Goal: Submit feedback/report problem

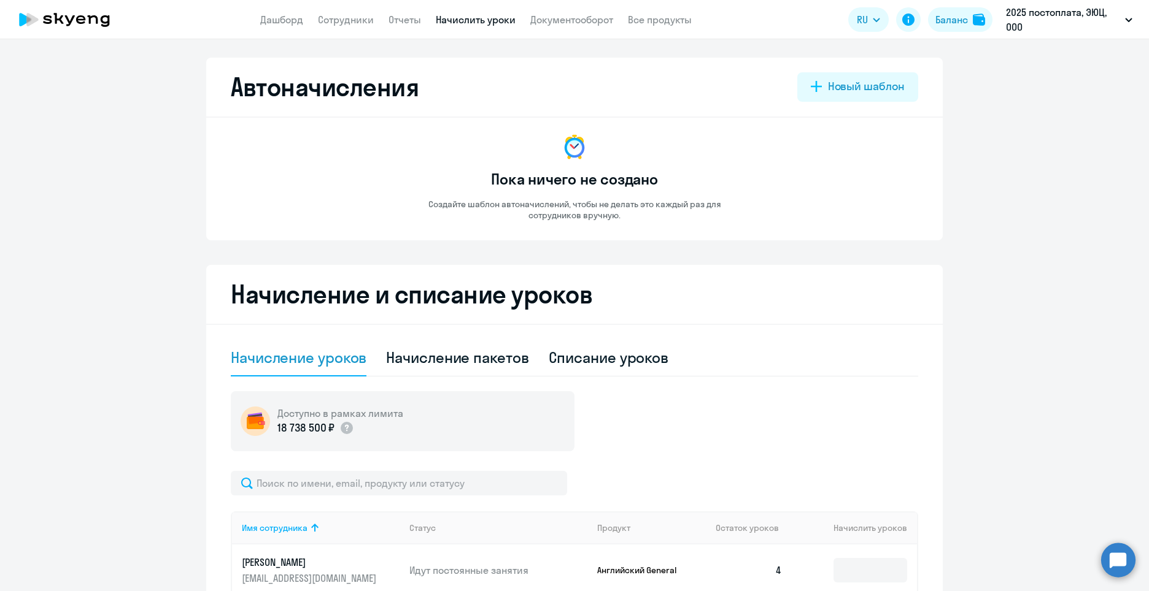
select select "10"
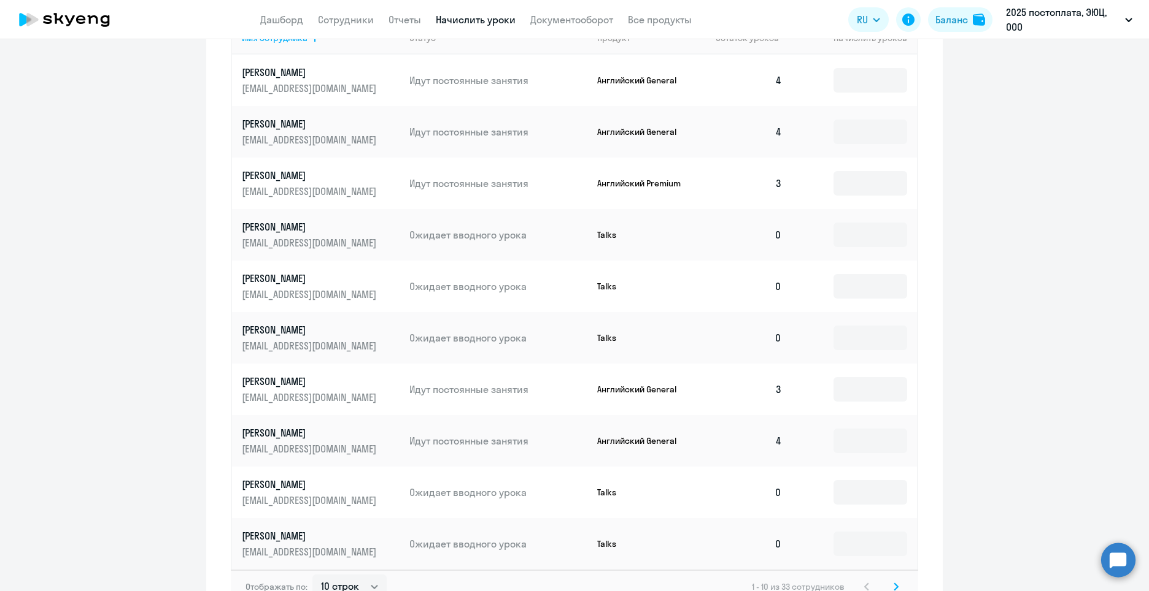
scroll to position [572, 0]
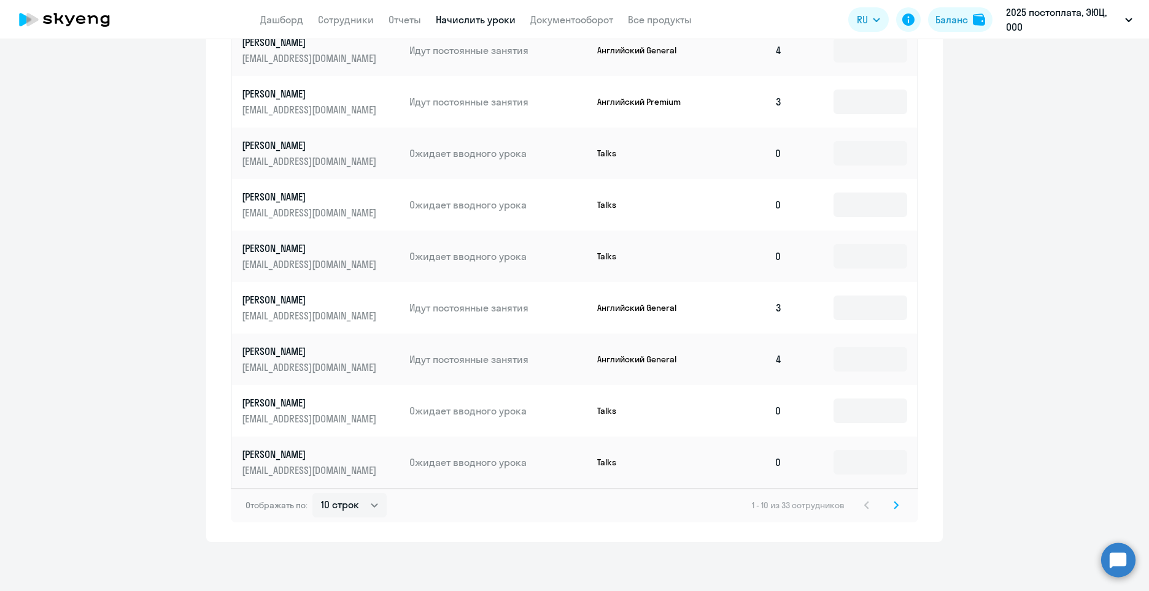
click at [895, 503] on svg-icon at bounding box center [895, 505] width 15 height 15
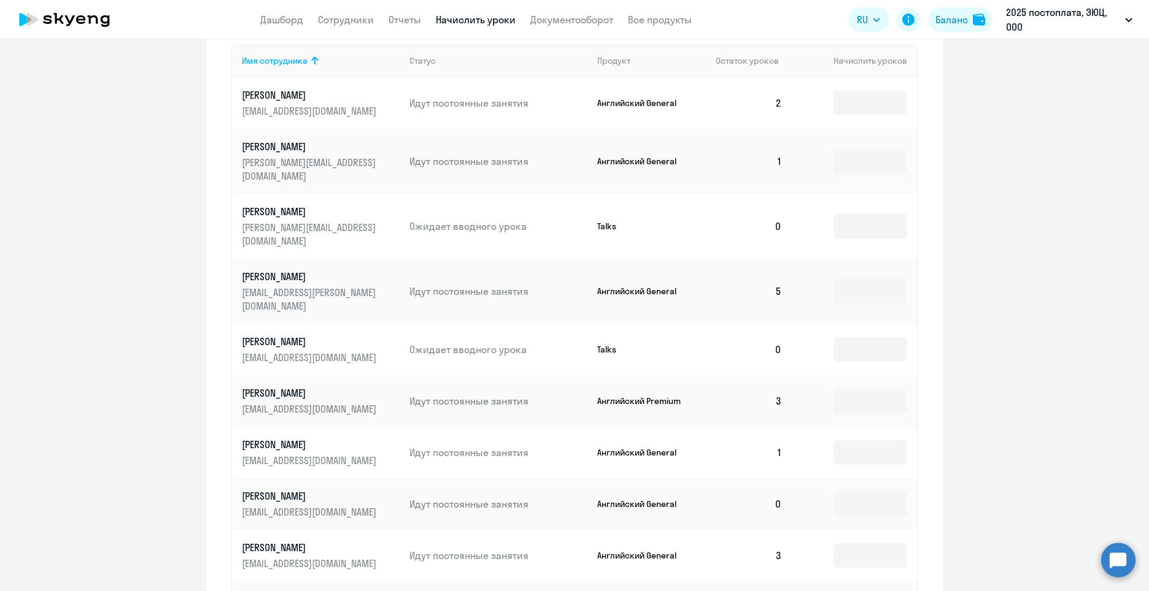
scroll to position [265, 0]
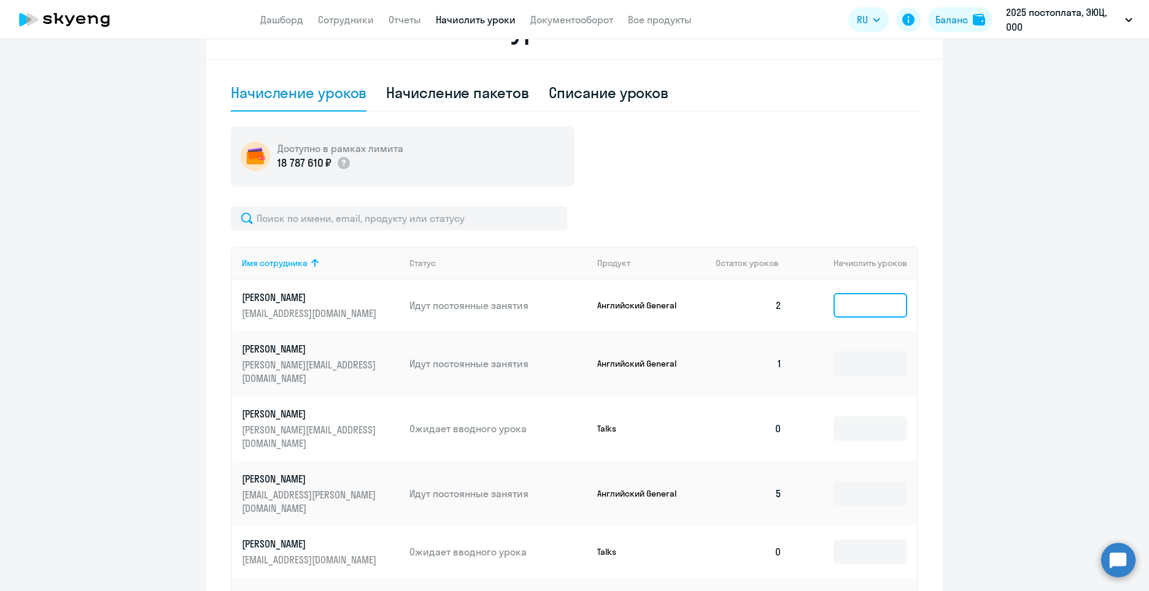
click at [853, 314] on input at bounding box center [870, 305] width 74 height 25
type input "1"
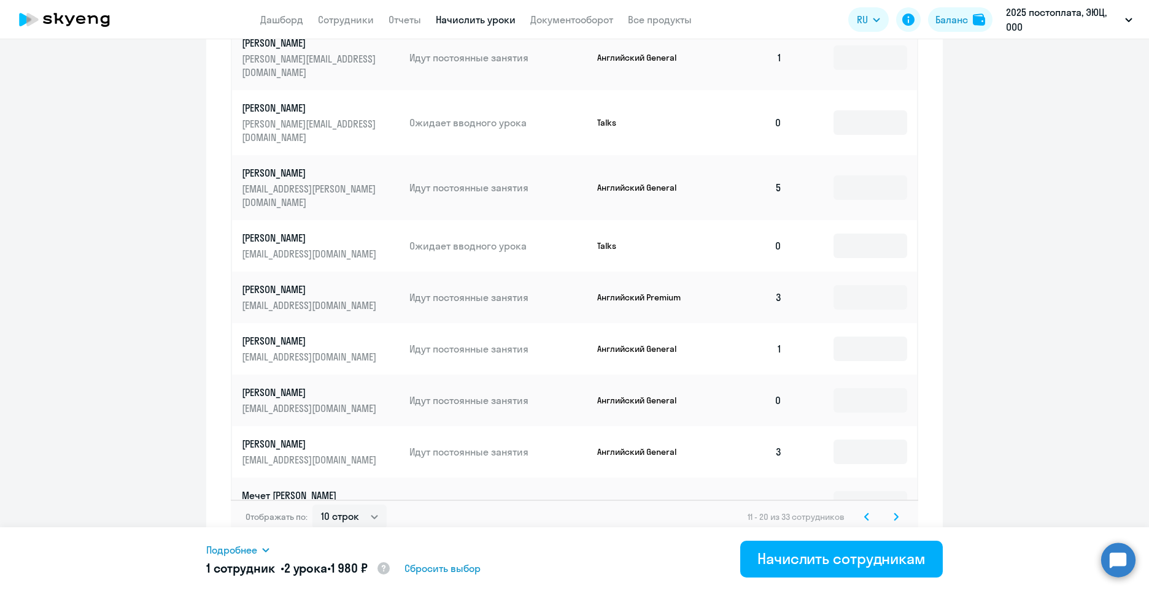
scroll to position [572, 0]
type input "2"
click at [889, 560] on div "Начислить сотрудникам" at bounding box center [841, 559] width 168 height 20
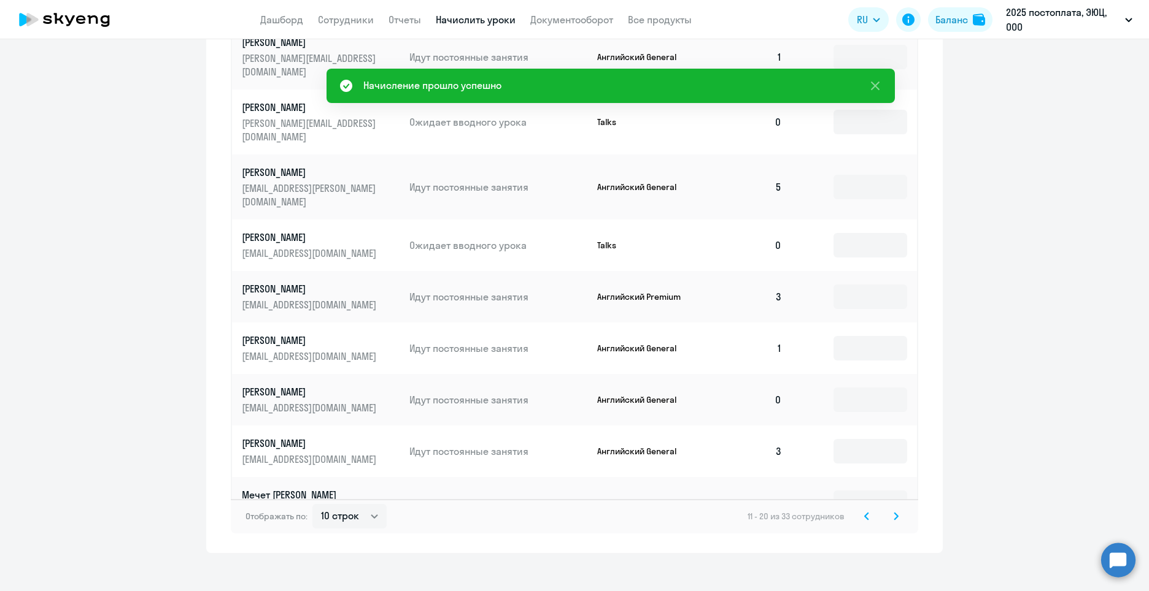
click at [894, 513] on icon at bounding box center [896, 516] width 4 height 7
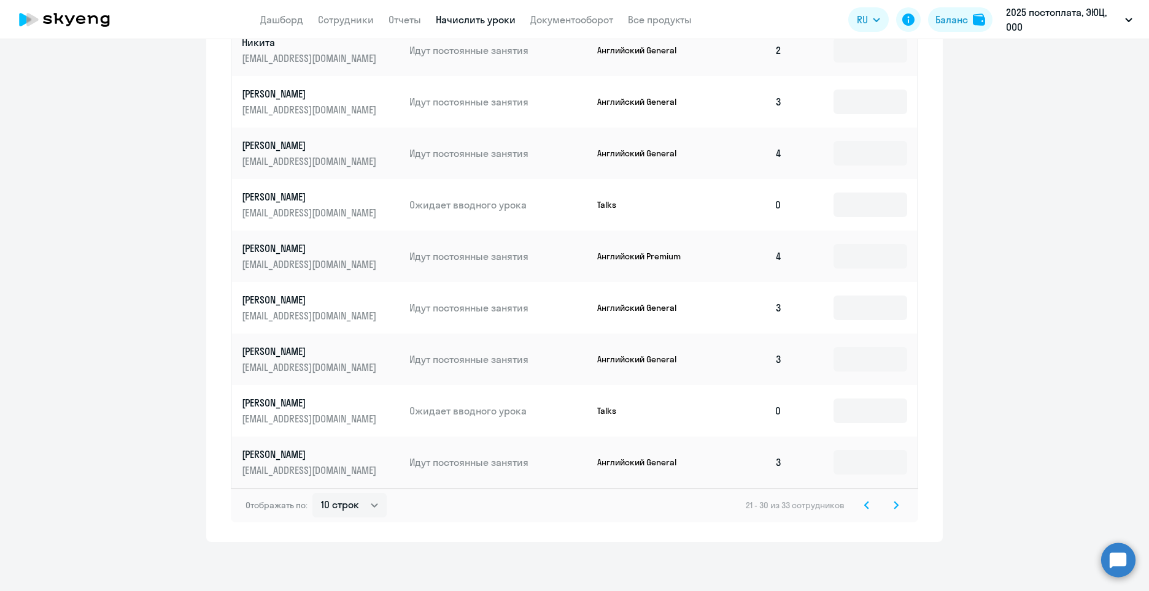
scroll to position [510, 0]
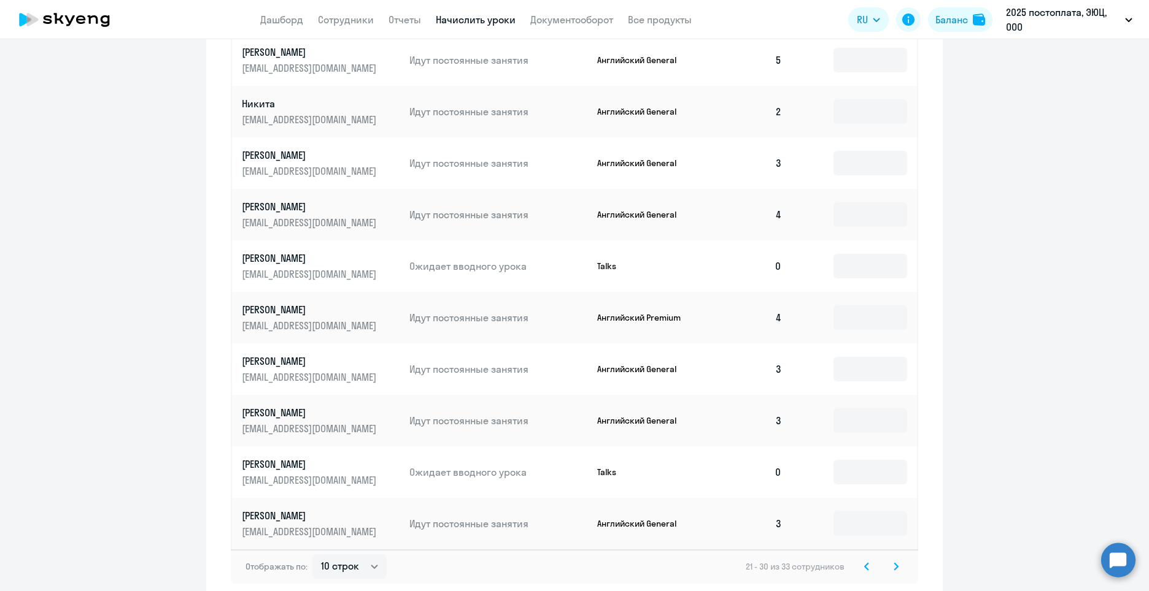
click at [893, 564] on icon at bounding box center [895, 567] width 5 height 9
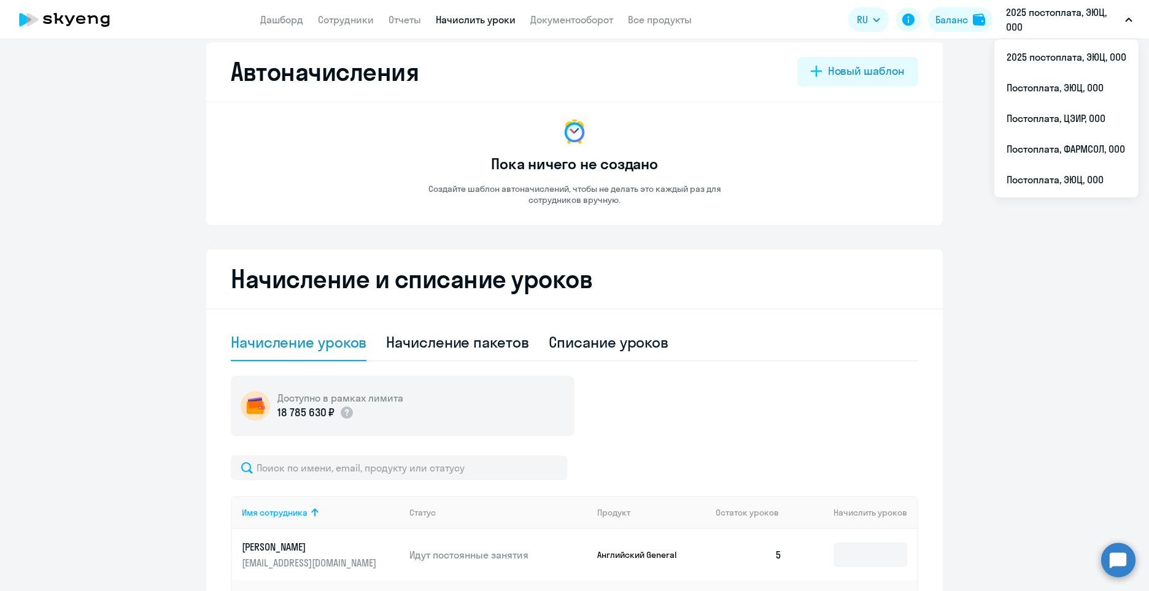
scroll to position [0, 0]
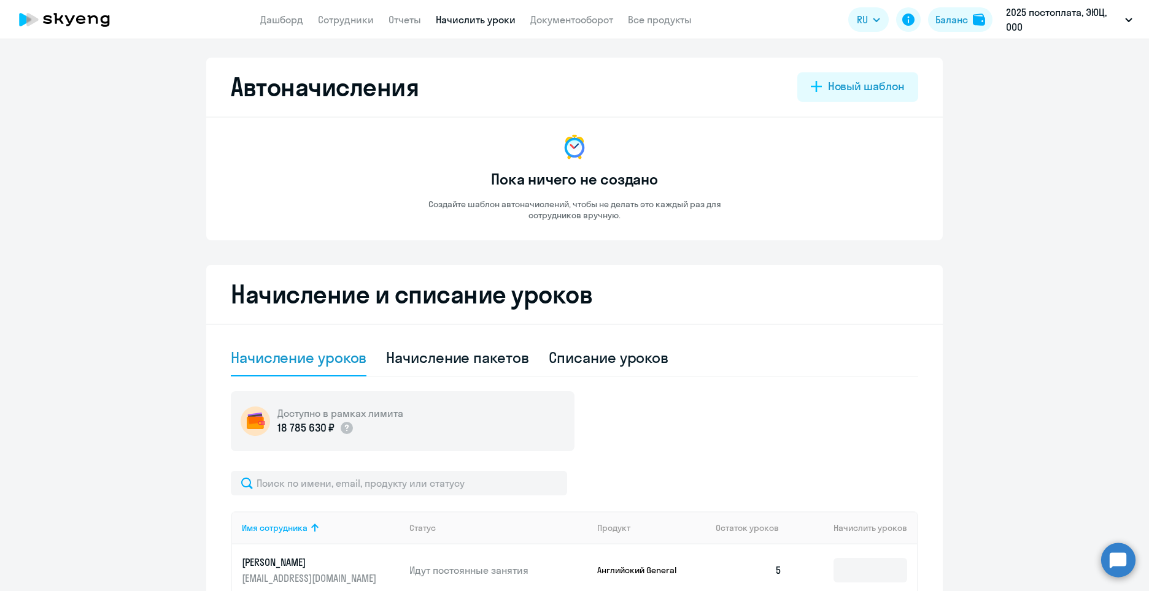
click at [1118, 554] on circle at bounding box center [1118, 560] width 34 height 34
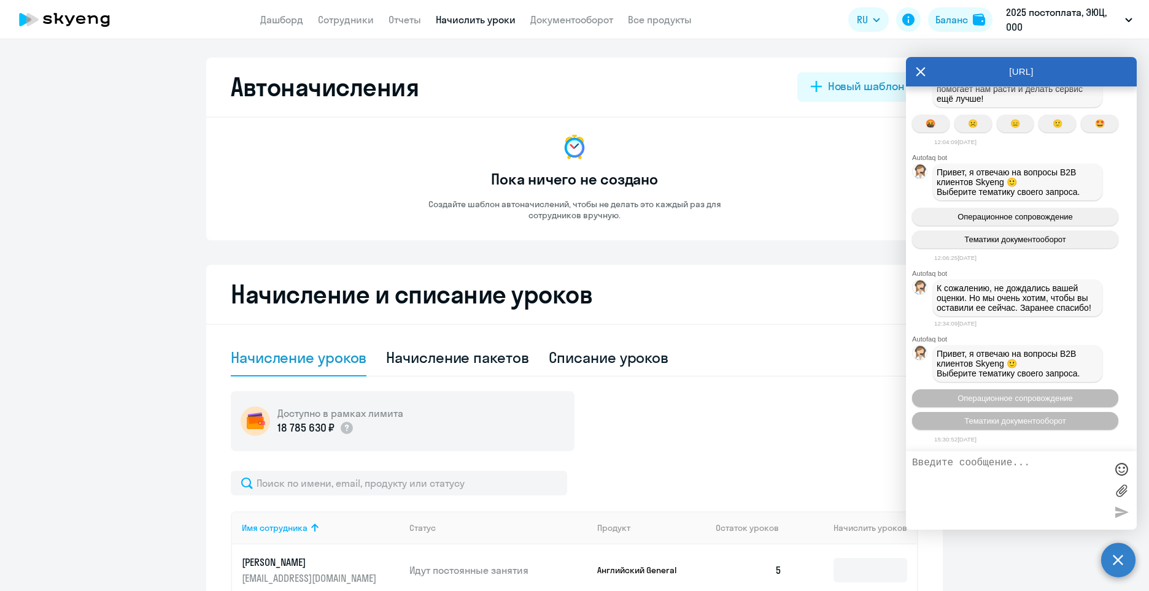
scroll to position [1286, 0]
click at [955, 488] on textarea at bounding box center [1009, 491] width 194 height 66
type textarea "Добрый день!"
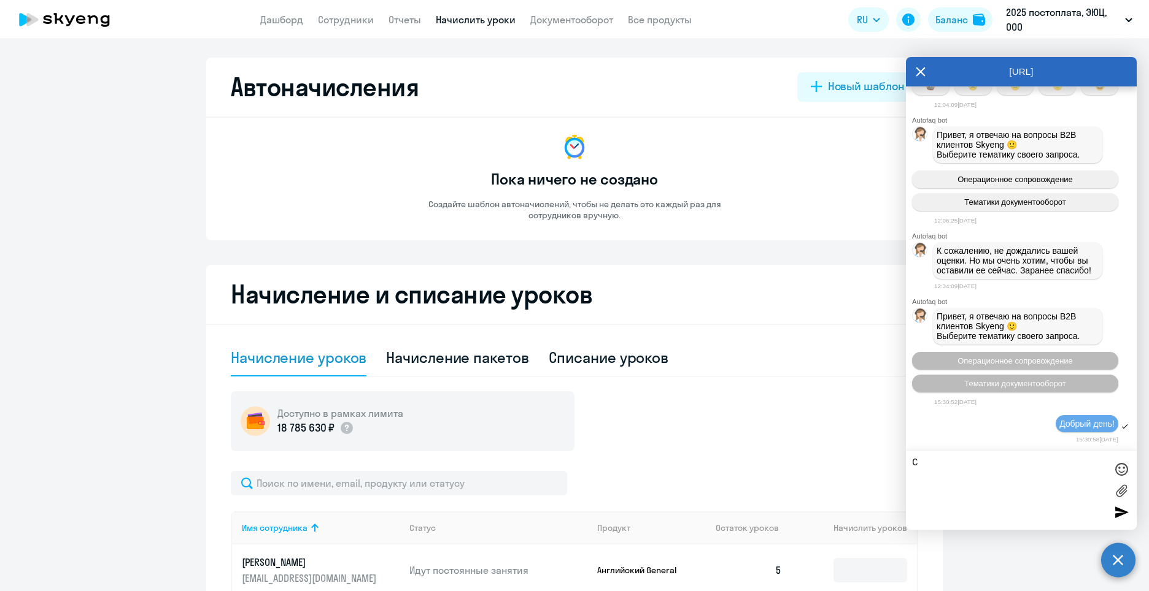
scroll to position [1420, 0]
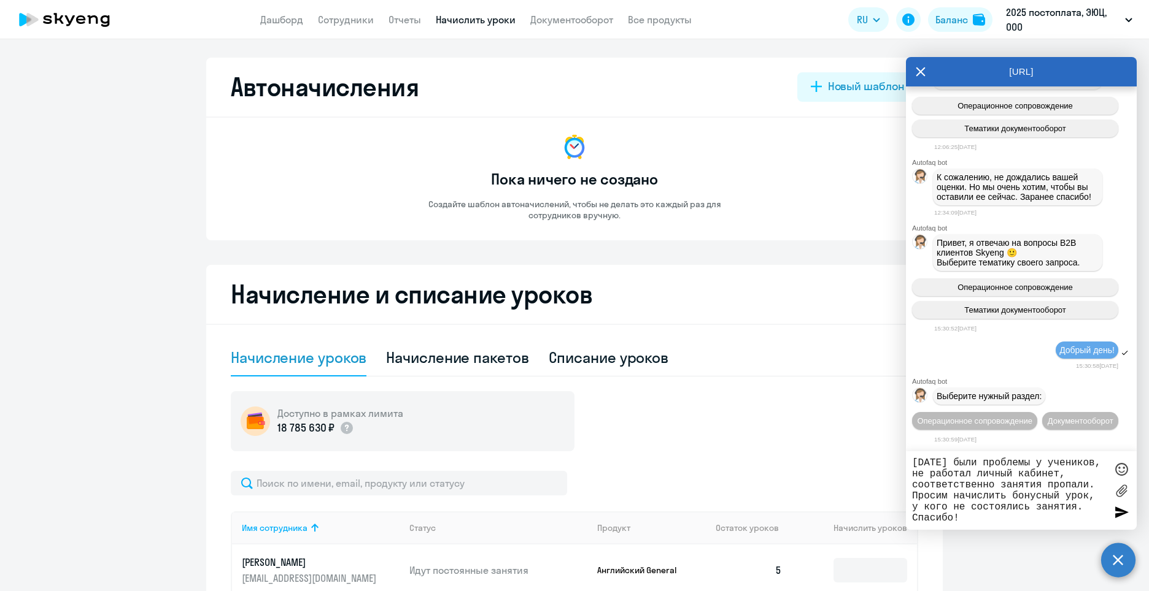
type textarea "[DATE] были проблемы у учеников, не работал личный кабинет, соответственно заня…"
click at [1117, 516] on div at bounding box center [1121, 512] width 18 height 18
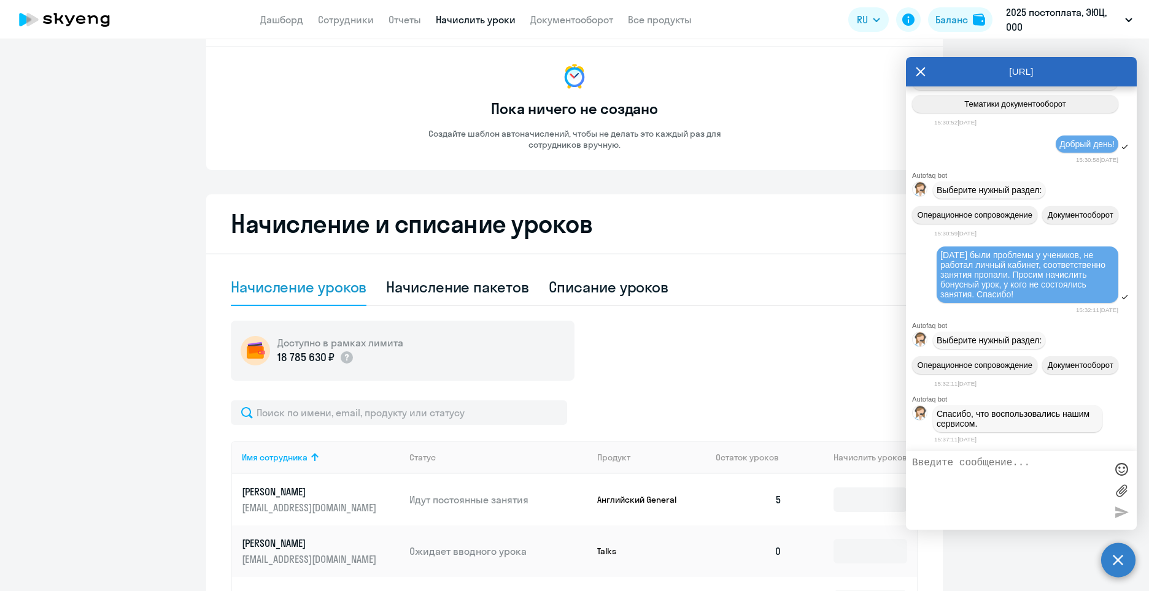
scroll to position [211, 0]
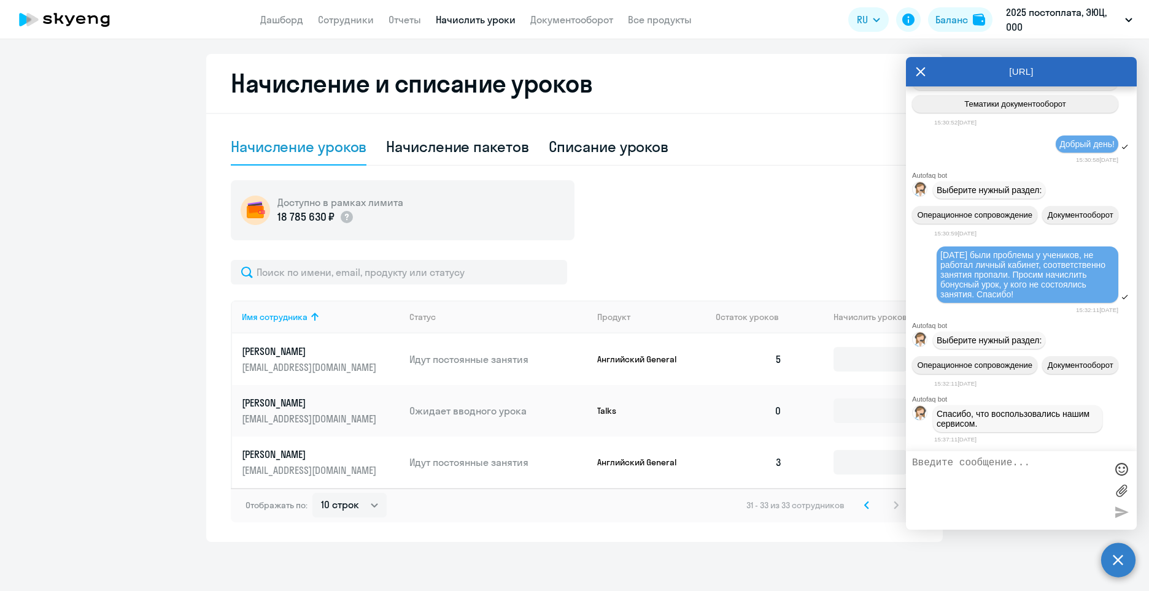
drag, startPoint x: 1079, startPoint y: 274, endPoint x: 942, endPoint y: 226, distance: 144.2
click at [942, 247] on div "[DATE] были проблемы у учеников, не работал личный кабинет, соответственно заня…" at bounding box center [1027, 275] width 182 height 56
copy span "[DATE] были проблемы у учеников, не работал личный кабинет, соответственно заня…"
click at [963, 476] on textarea at bounding box center [1009, 491] width 194 height 66
paste textarea "[DATE] были проблемы у учеников, не работал личный кабинет, соответственно заня…"
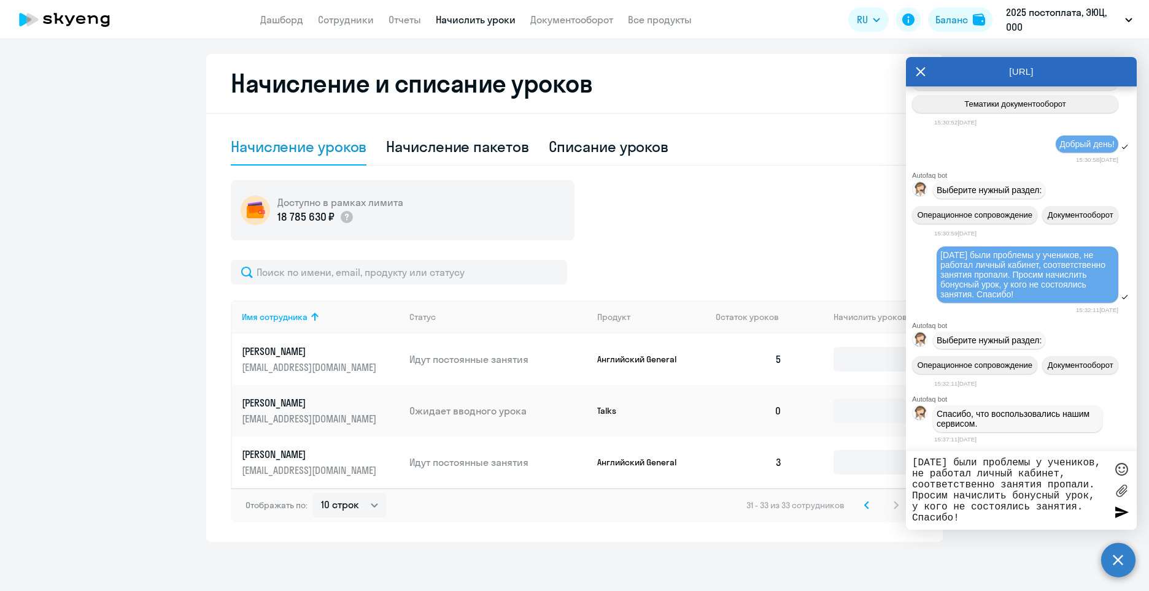
type textarea "[DATE] были проблемы у учеников, не работал личный кабинет, соответственно заня…"
click at [1123, 517] on div at bounding box center [1121, 512] width 18 height 18
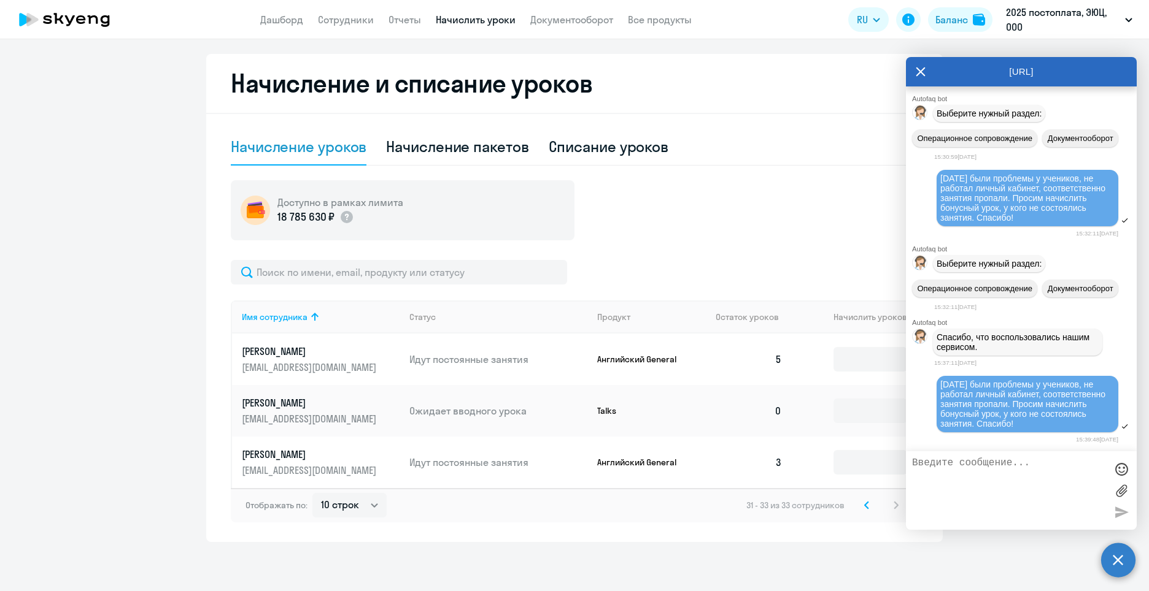
scroll to position [1822, 0]
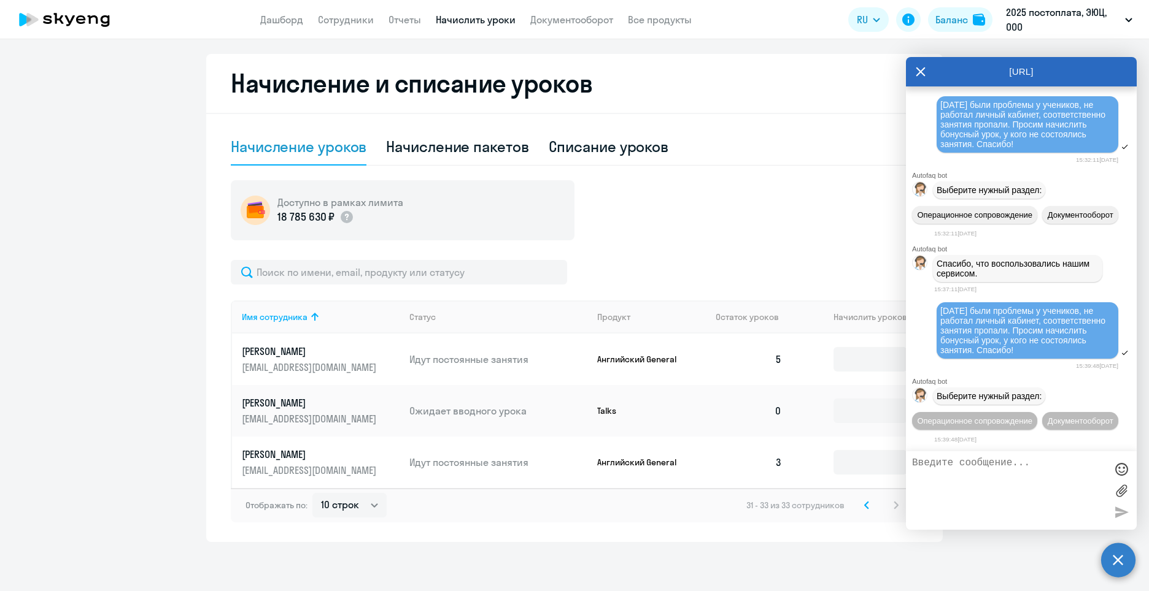
click at [995, 468] on textarea at bounding box center [1009, 491] width 194 height 66
drag, startPoint x: 1042, startPoint y: 320, endPoint x: 906, endPoint y: 278, distance: 143.2
click at [906, 301] on div "[DATE] были проблемы у учеников, не работал личный кабинет, соответственно заня…" at bounding box center [1021, 331] width 231 height 60
copy span "[DATE] были проблемы у учеников, не работал личный кабинет, соответственно заня…"
click at [957, 465] on textarea at bounding box center [1009, 491] width 194 height 66
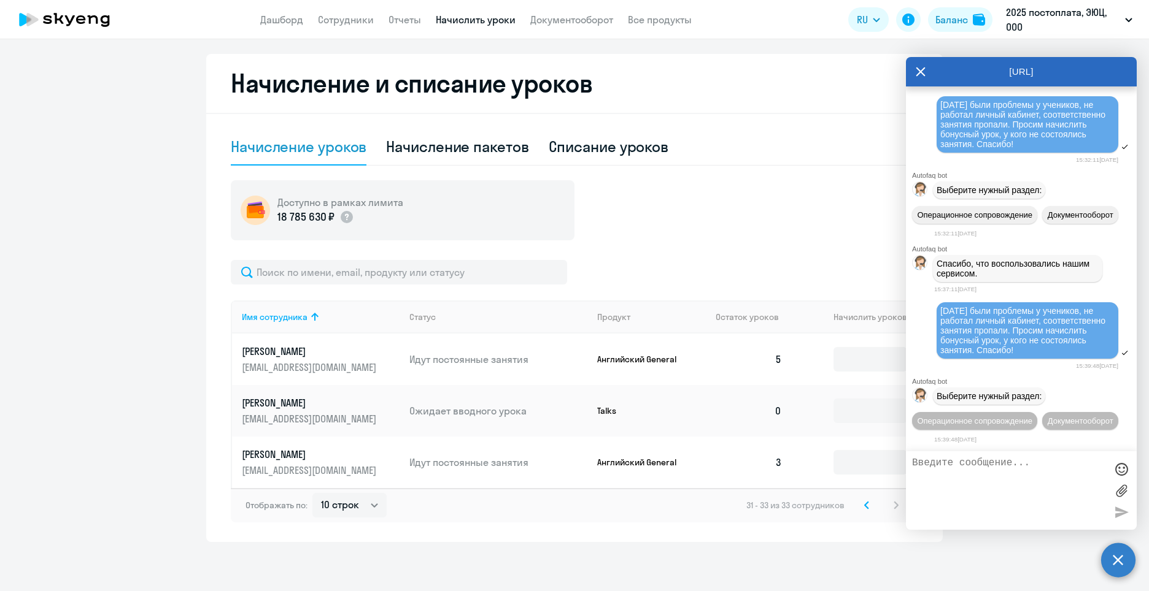
paste textarea "[DATE] были проблемы у учеников, не работал личный кабинет, соответственно заня…"
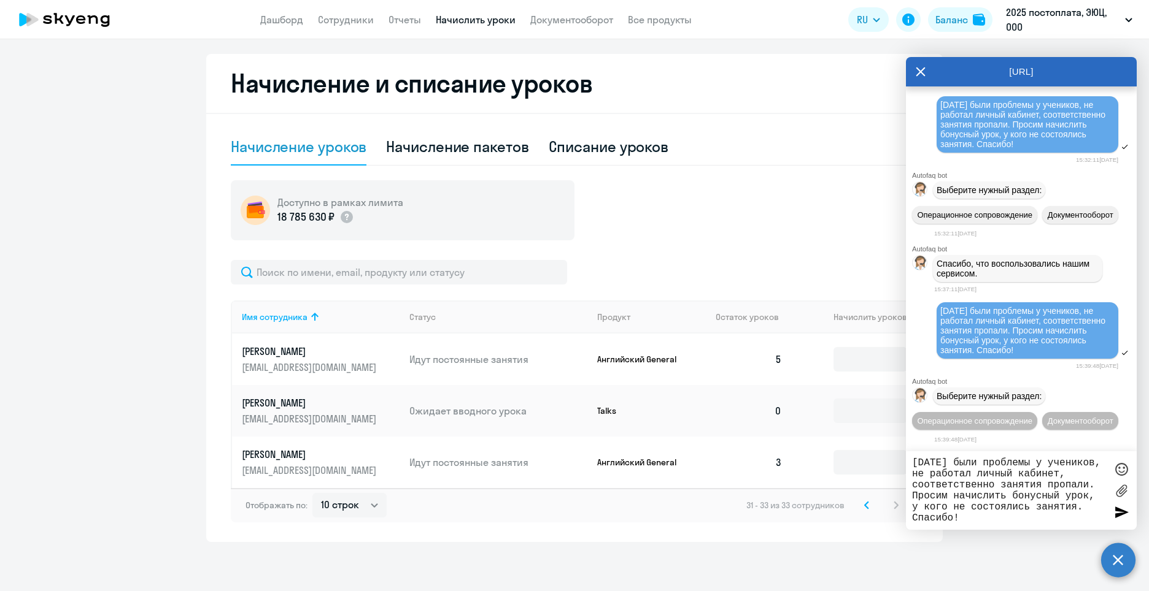
type textarea "[DATE] были проблемы у учеников, не работал личный кабинет, соответственно заня…"
click at [1119, 510] on div at bounding box center [1121, 512] width 18 height 18
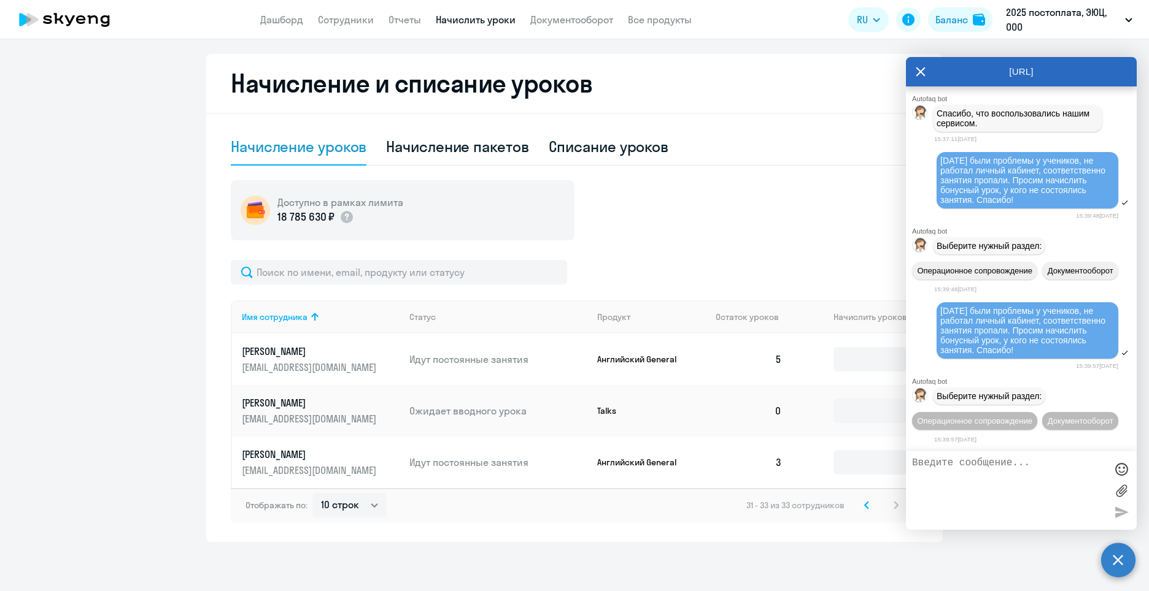
scroll to position [1995, 0]
click at [1017, 417] on span "Операционное сопровождение" at bounding box center [974, 421] width 115 height 9
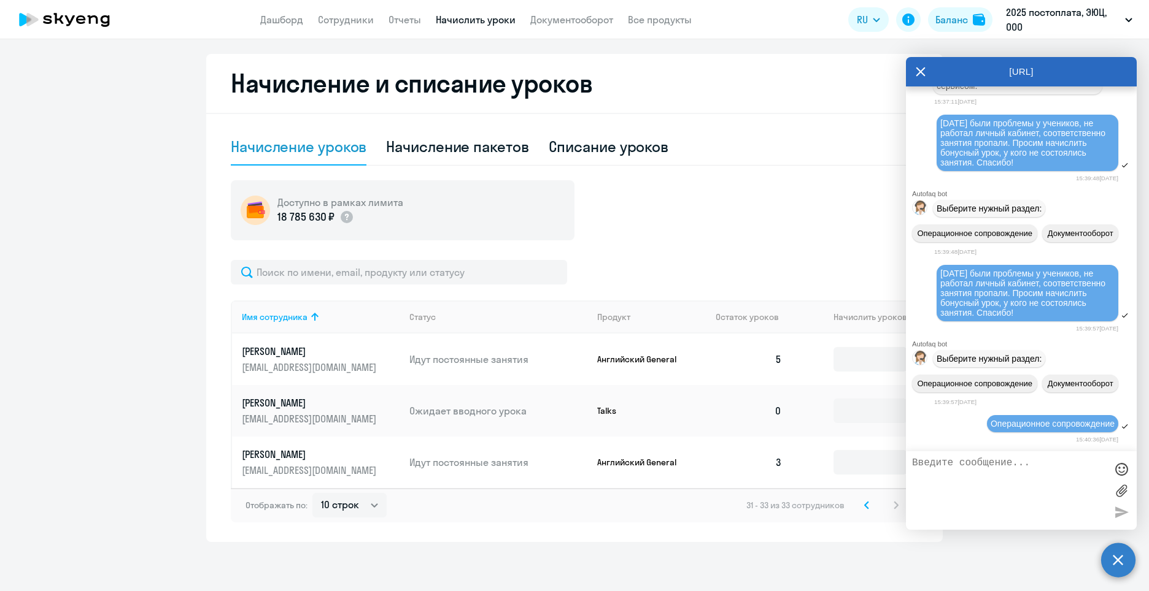
scroll to position [2128, 0]
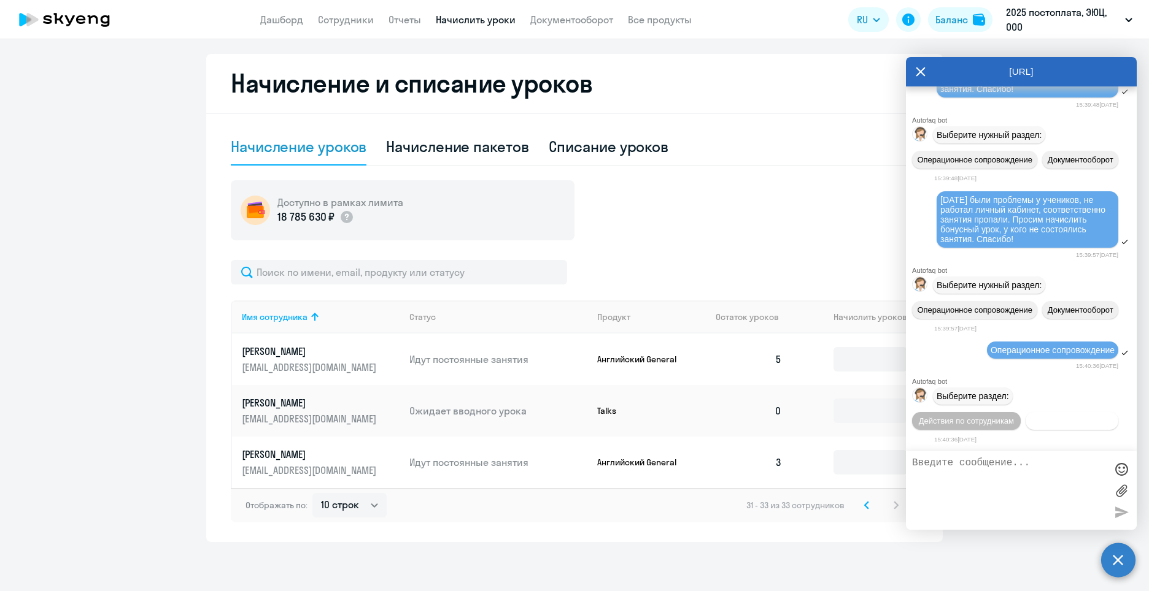
click at [1042, 419] on span "Действия с балансом" at bounding box center [1071, 421] width 80 height 9
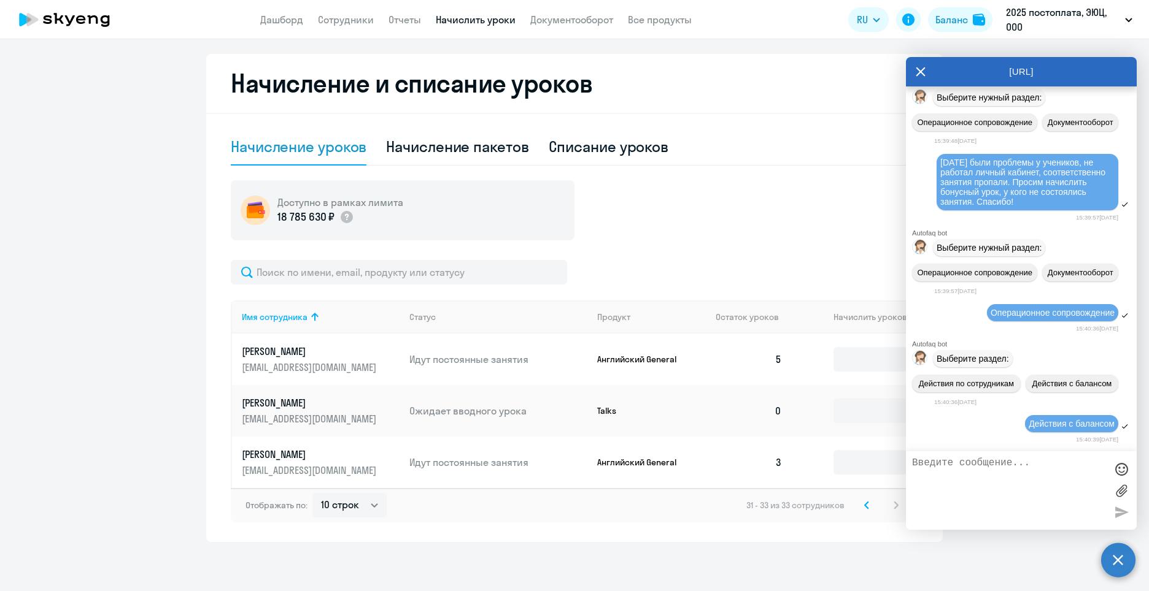
scroll to position [2263, 0]
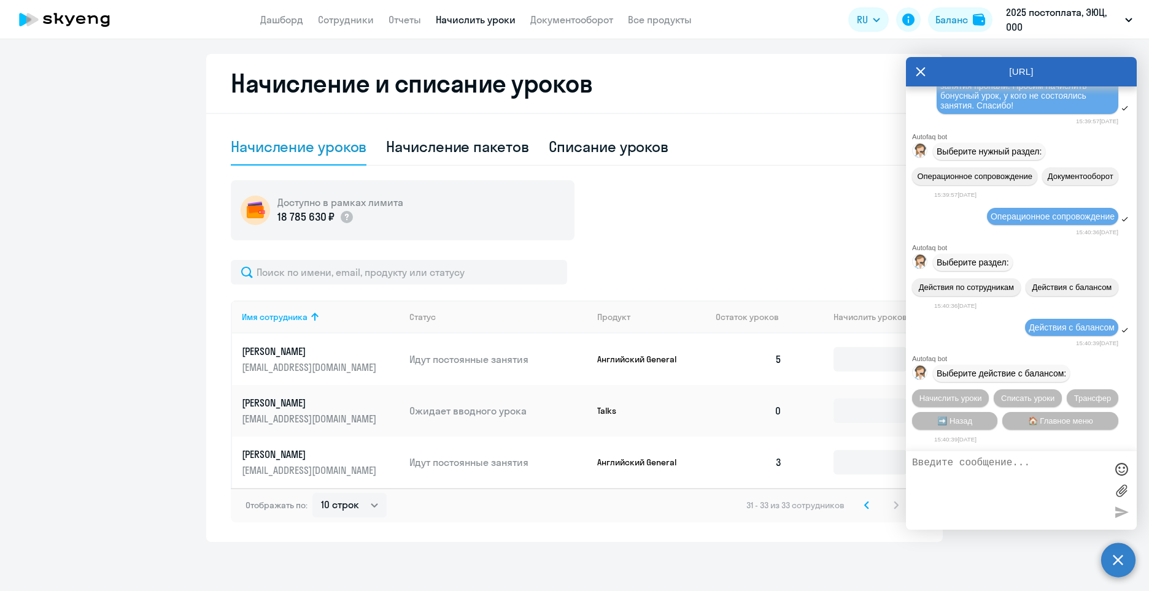
click at [1004, 466] on textarea at bounding box center [1009, 491] width 194 height 66
paste textarea "[DATE] были проблемы у учеников, не работал личный кабинет, соответственно заня…"
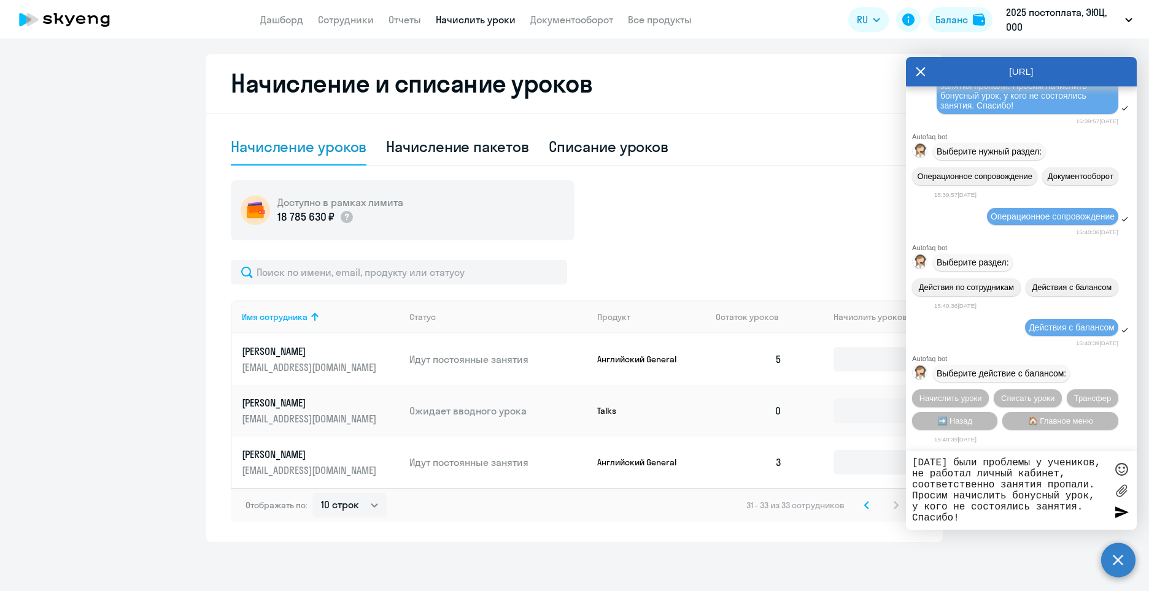
type textarea "[DATE] были проблемы у учеников, не работал личный кабинет, соответственно заня…"
click at [1122, 510] on div at bounding box center [1121, 512] width 18 height 18
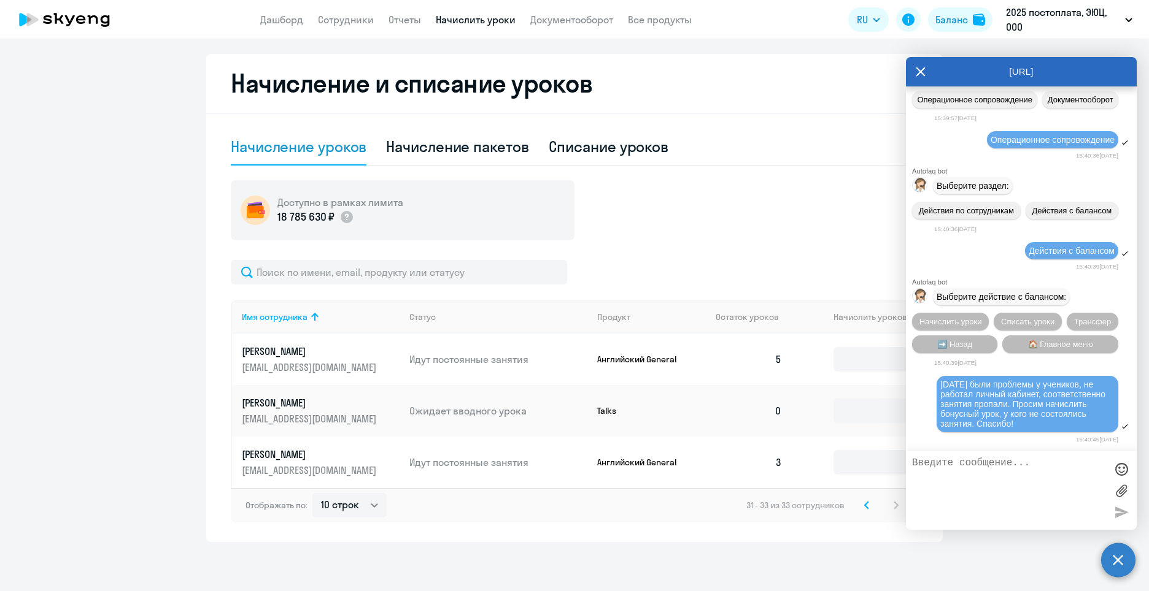
scroll to position [2340, 0]
